Goal: Task Accomplishment & Management: Manage account settings

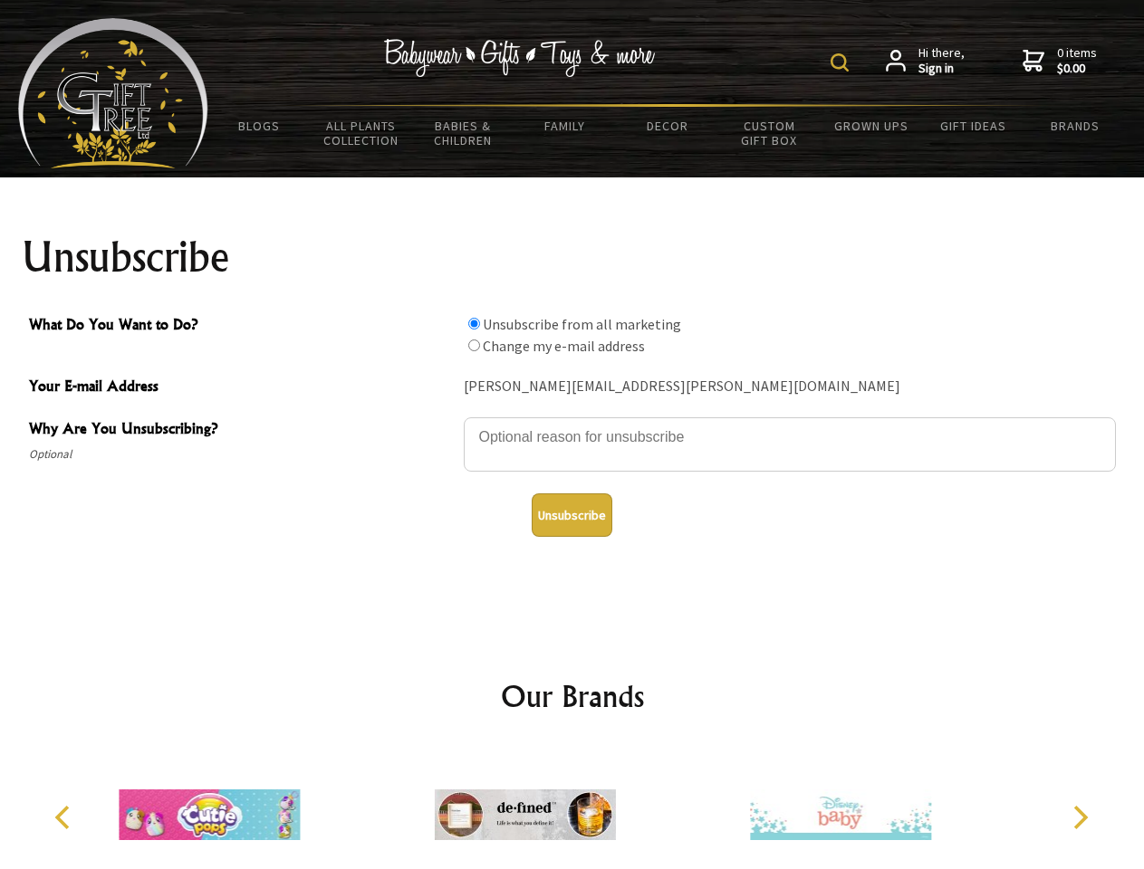
click at [842, 62] on img at bounding box center [839, 62] width 18 height 18
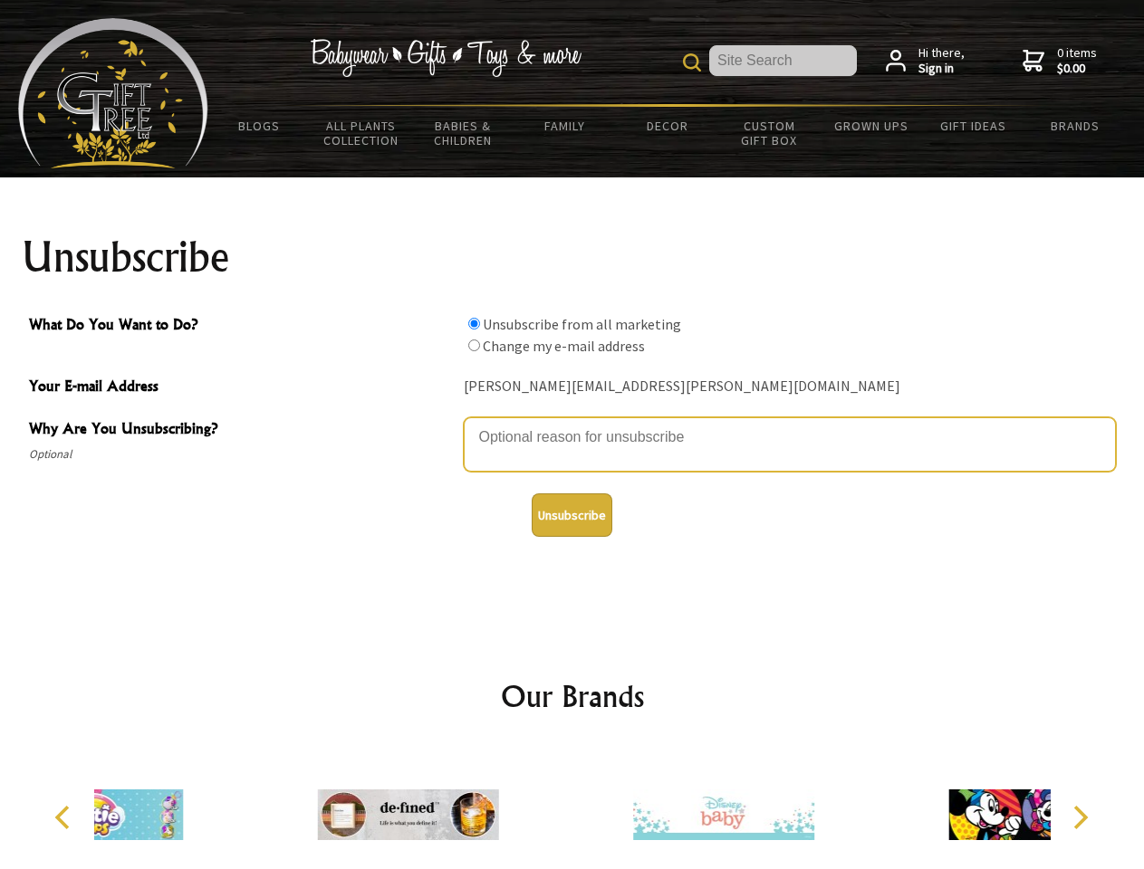
click at [572, 424] on textarea "Why Are You Unsubscribing?" at bounding box center [790, 444] width 652 height 54
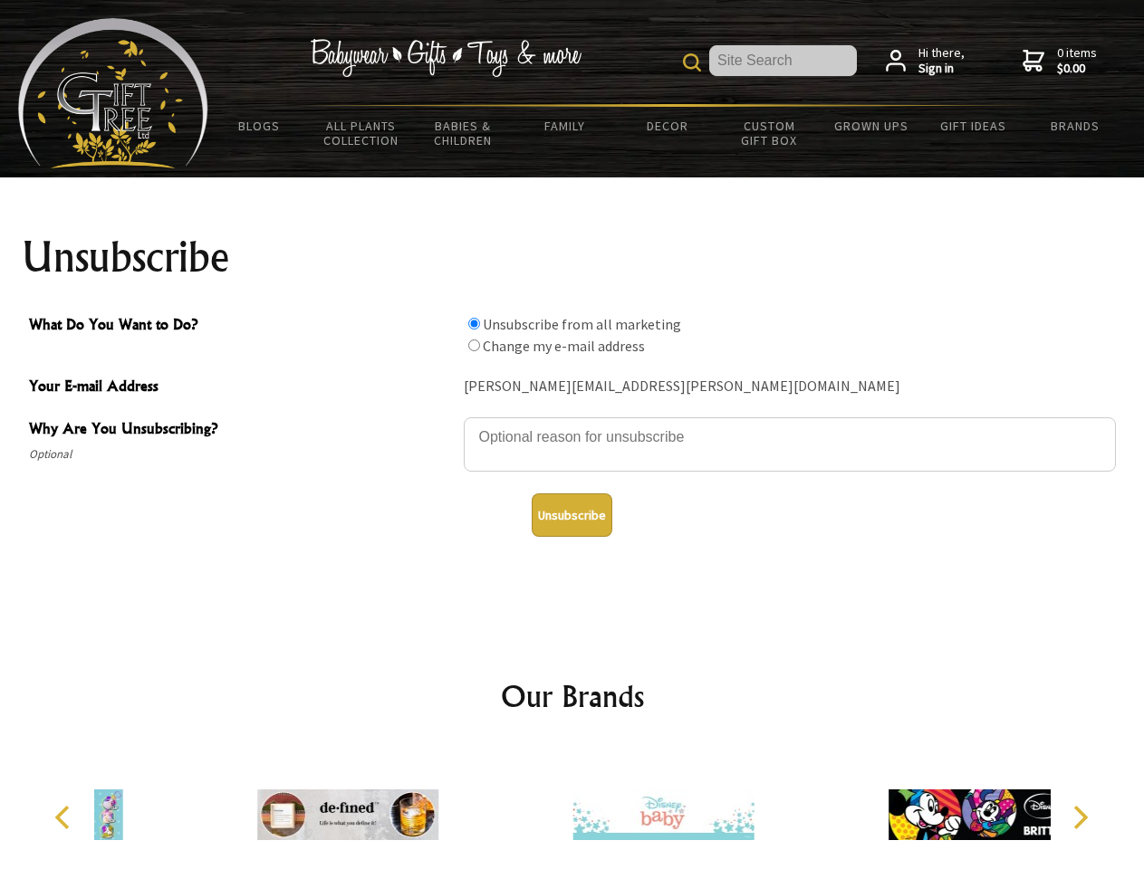
click at [474, 323] on input "What Do You Want to Do?" at bounding box center [474, 324] width 12 height 12
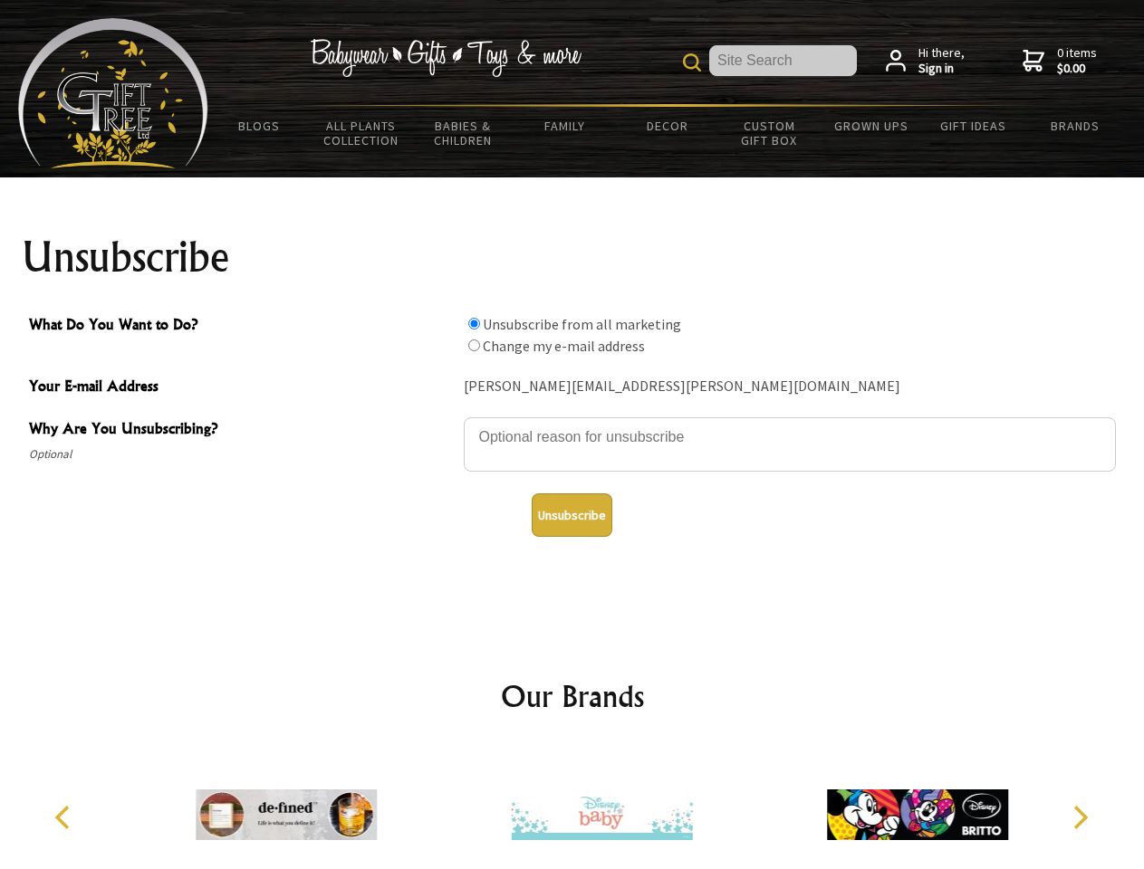
click at [474, 345] on input "What Do You Want to Do?" at bounding box center [474, 346] width 12 height 12
radio input "true"
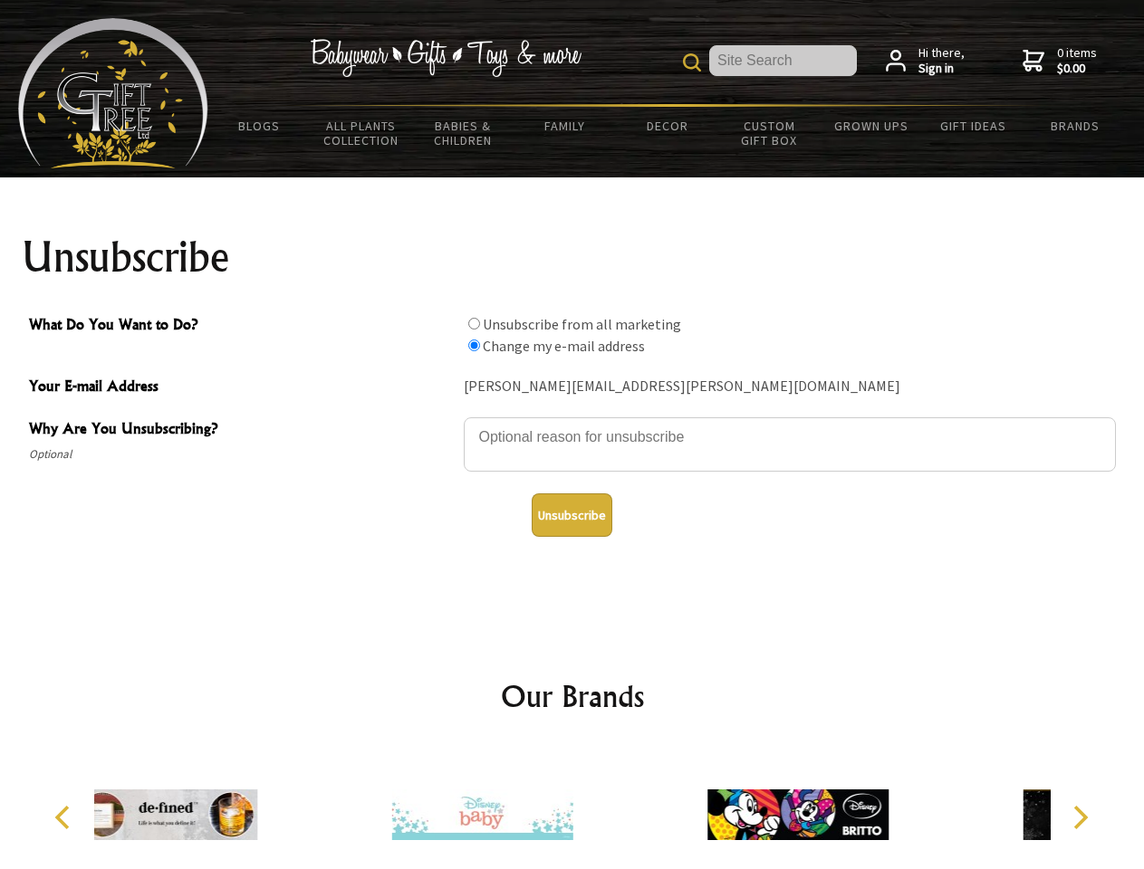
click at [571, 515] on button "Unsubscribe" at bounding box center [572, 514] width 81 height 43
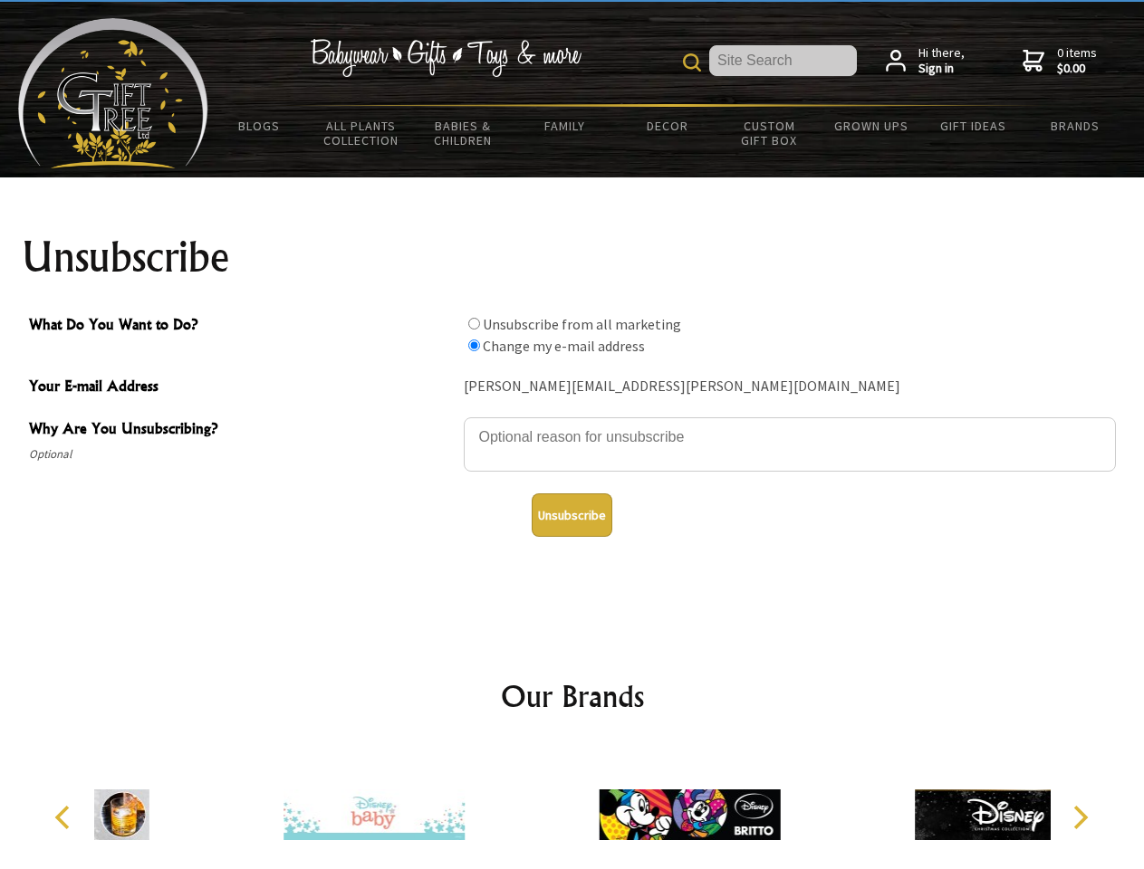
click at [599, 808] on img at bounding box center [689, 815] width 181 height 136
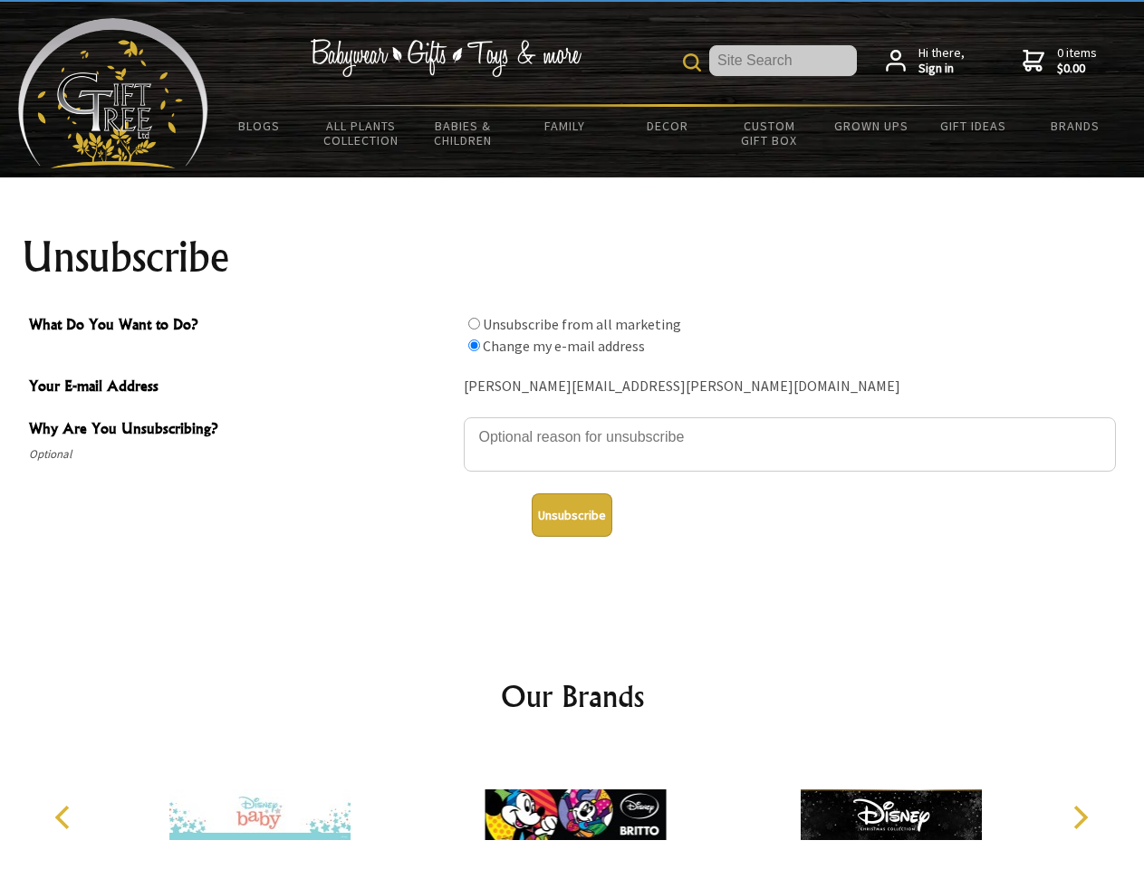
click at [65, 818] on icon "Previous" at bounding box center [65, 818] width 24 height 24
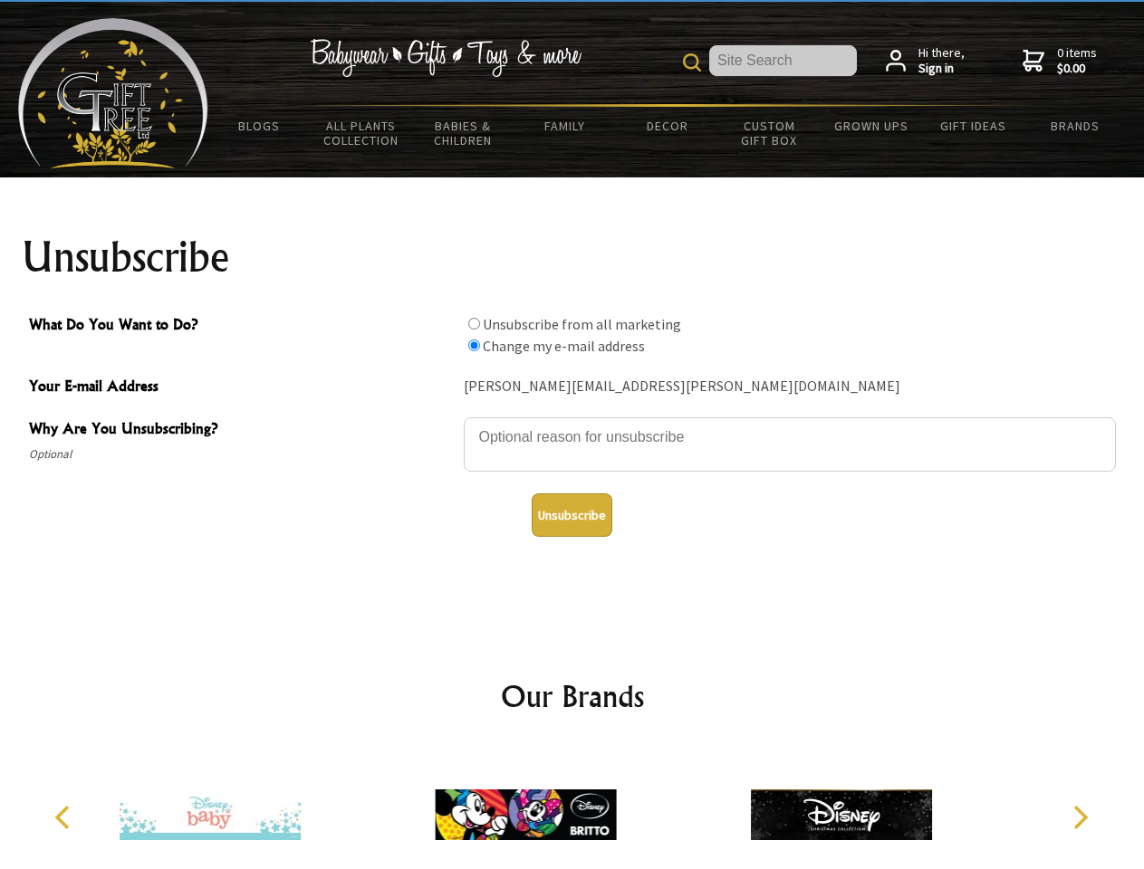
click at [1079, 818] on icon "Next" at bounding box center [1079, 818] width 24 height 24
